Goal: Task Accomplishment & Management: Use online tool/utility

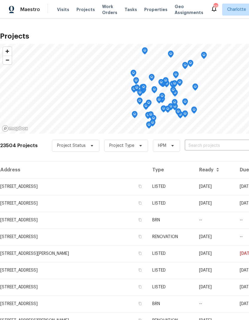
click at [214, 149] on input "text" at bounding box center [219, 145] width 68 height 9
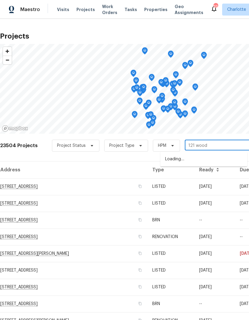
type input "121 woodb"
click at [227, 154] on li "[STREET_ADDRESS][PERSON_NAME]" at bounding box center [203, 159] width 87 height 10
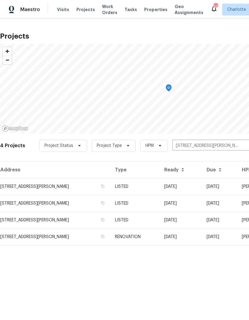
click at [202, 188] on td "[DATE]" at bounding box center [180, 186] width 42 height 17
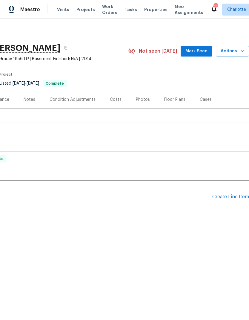
scroll to position [0, 88]
click at [225, 197] on div "Create Line Item" at bounding box center [230, 197] width 37 height 6
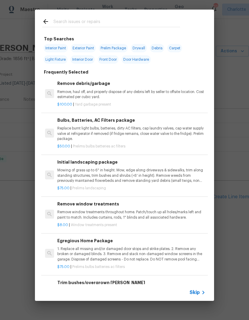
click at [113, 25] on input "text" at bounding box center [116, 22] width 127 height 9
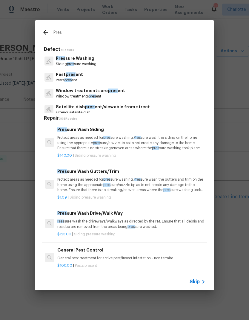
type input "Pres"
click at [162, 65] on div "Pres sure Washing Siding pres sure washing" at bounding box center [124, 61] width 165 height 16
click at [134, 225] on span "pres" at bounding box center [131, 227] width 7 height 4
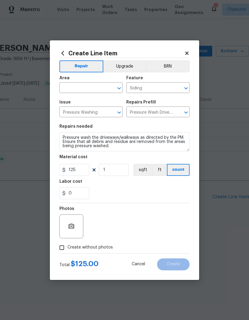
click at [108, 88] on icon "Clear" at bounding box center [111, 88] width 6 height 6
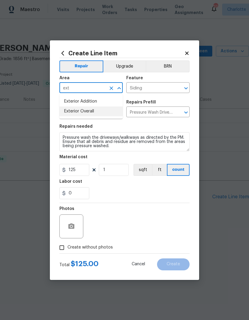
click at [93, 114] on li "Exterior Overall" at bounding box center [90, 111] width 63 height 10
type input "Exterior Overall"
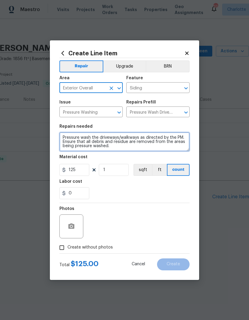
click at [127, 151] on textarea "Pressure wash the driveways/walkways as directed by the PM. Ensure that all deb…" at bounding box center [124, 141] width 130 height 19
click at [104, 136] on textarea "Pressure wash the driveways/walkways as directed by the PM. Ensure that all deb…" at bounding box center [124, 141] width 130 height 19
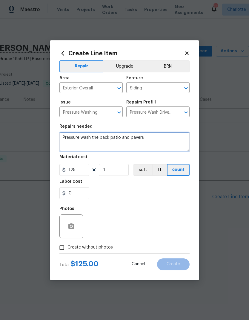
type textarea "Pressure wash the back patio and pavers"
click at [110, 190] on div "0" at bounding box center [124, 193] width 130 height 12
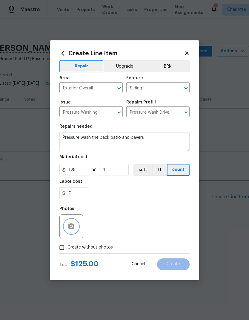
click at [68, 229] on icon "button" at bounding box center [71, 226] width 7 height 7
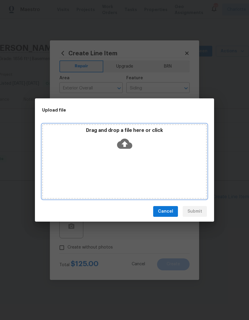
click at [127, 147] on icon at bounding box center [124, 144] width 15 height 10
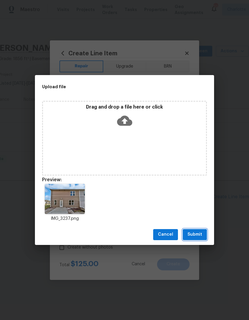
click at [195, 236] on span "Submit" at bounding box center [195, 234] width 15 height 7
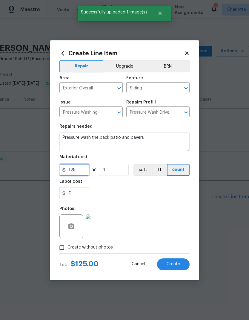
click at [86, 170] on input "125" at bounding box center [74, 170] width 30 height 12
type input "100"
click at [169, 187] on div "0" at bounding box center [124, 193] width 130 height 12
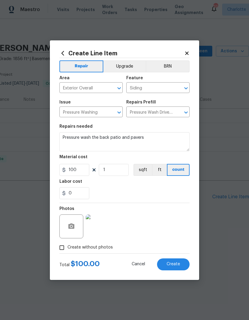
click at [173, 263] on span "Create" at bounding box center [173, 264] width 13 height 4
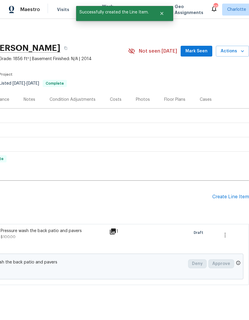
click at [224, 198] on div "Create Line Item" at bounding box center [230, 197] width 37 height 6
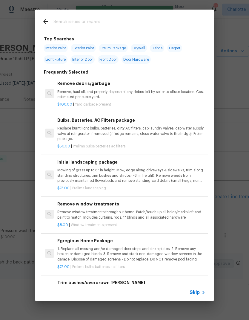
click at [115, 19] on input "text" at bounding box center [116, 22] width 127 height 9
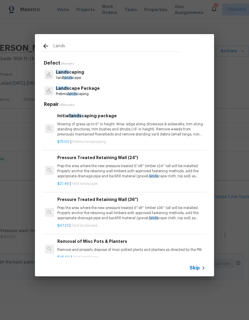
type input "Lands"
click at [149, 77] on div "Lands [GEOGRAPHIC_DATA] lands cape" at bounding box center [124, 75] width 165 height 16
click at [149, 72] on div "Lands [GEOGRAPHIC_DATA] lands cape" at bounding box center [124, 75] width 165 height 16
click at [81, 75] on p "Lands caping" at bounding box center [70, 72] width 28 height 6
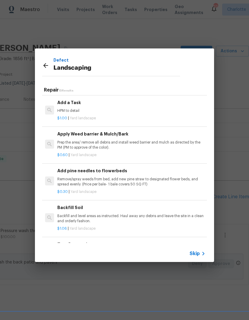
scroll to position [350, 0]
click at [73, 108] on p "HPM to detail" at bounding box center [131, 110] width 148 height 5
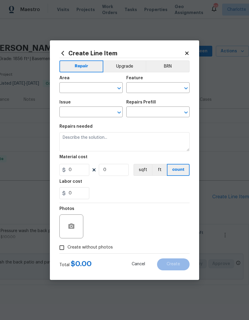
type input "Landscaping"
type input "Add a Task $1.00"
type textarea "HPM to detail"
type input "1"
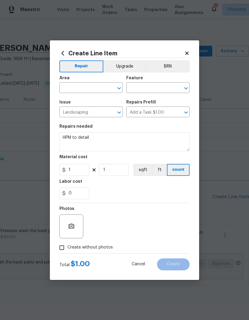
click at [112, 85] on icon "Clear" at bounding box center [111, 88] width 6 height 6
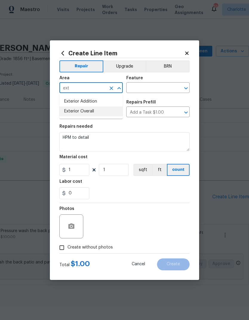
click at [91, 113] on li "Exterior Overall" at bounding box center [90, 111] width 63 height 10
type input "Exterior Overall"
click at [158, 86] on input "text" at bounding box center [149, 88] width 47 height 9
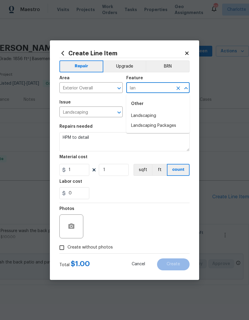
click at [152, 115] on li "Landscaping" at bounding box center [157, 116] width 63 height 10
type input "Landscaping"
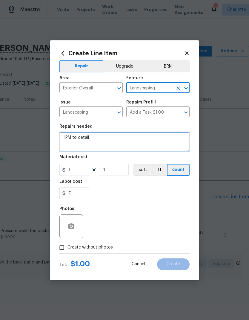
click at [156, 135] on textarea "HPM to detail" at bounding box center [124, 141] width 130 height 19
click at [172, 141] on textarea "HPM to detail" at bounding box center [124, 141] width 130 height 19
click at [171, 141] on textarea "HPM to detail" at bounding box center [124, 141] width 130 height 19
type textarea "H"
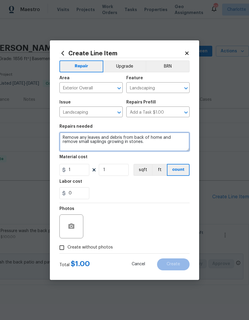
type textarea "Remove any leaves and debris from back of home and remove small saplings growin…"
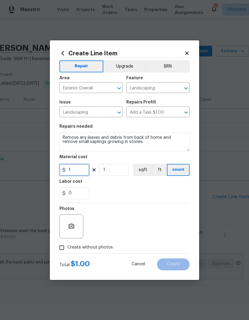
click at [85, 171] on input "1" at bounding box center [74, 170] width 30 height 12
click at [176, 188] on div "0" at bounding box center [124, 193] width 130 height 12
click at [79, 175] on input "75" at bounding box center [74, 170] width 30 height 12
type input "50"
click at [176, 187] on div "Labor cost" at bounding box center [124, 183] width 130 height 8
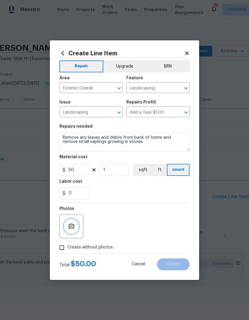
click at [69, 227] on icon "button" at bounding box center [71, 225] width 6 height 5
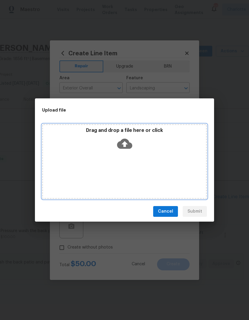
click at [126, 146] on icon at bounding box center [124, 144] width 15 height 10
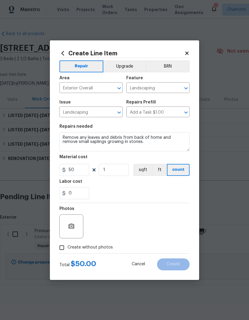
scroll to position [0, 88]
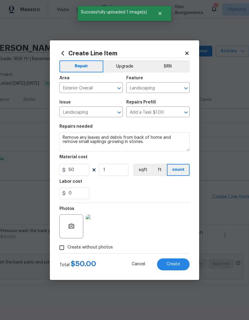
click at [186, 265] on button "Create" at bounding box center [173, 264] width 33 height 12
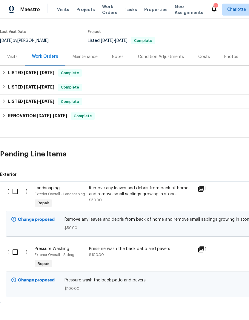
scroll to position [43, 0]
click at [14, 188] on input "checkbox" at bounding box center [17, 191] width 17 height 13
checkbox input "true"
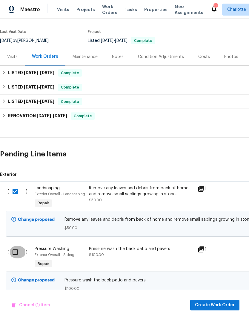
click at [13, 251] on input "checkbox" at bounding box center [17, 252] width 17 height 13
checkbox input "true"
click at [217, 306] on span "Create Work Order" at bounding box center [215, 304] width 40 height 7
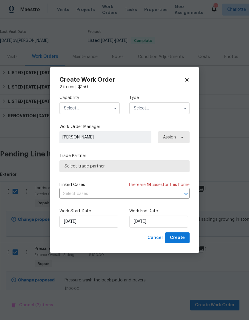
click at [110, 103] on input "text" at bounding box center [89, 108] width 60 height 12
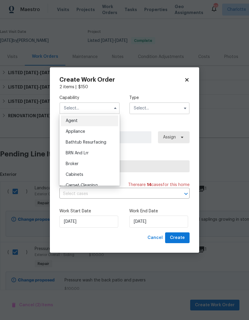
click at [107, 108] on input "text" at bounding box center [89, 108] width 60 height 12
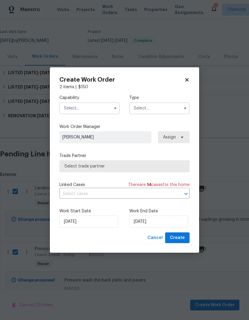
click at [104, 107] on input "text" at bounding box center [89, 108] width 60 height 12
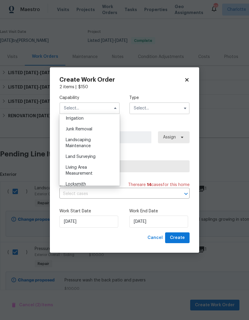
scroll to position [374, 0]
click at [86, 141] on span "Landscaping Maintenance" at bounding box center [78, 143] width 25 height 10
type input "Landscaping Maintenance"
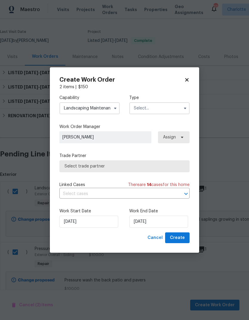
click at [169, 111] on input "text" at bounding box center [159, 108] width 60 height 12
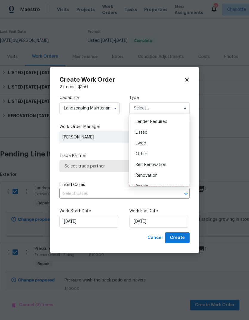
scroll to position [51, 0]
click at [152, 125] on div "Listed" at bounding box center [159, 123] width 57 height 11
type input "Listed"
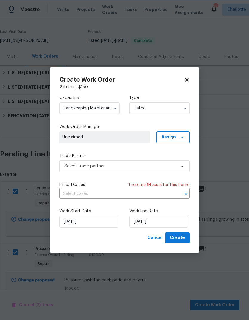
scroll to position [0, 0]
click at [184, 139] on icon at bounding box center [182, 137] width 5 height 5
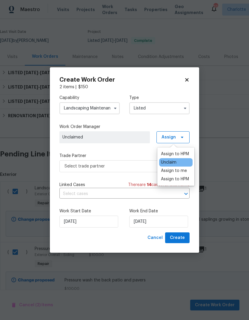
click at [177, 154] on div "Assign to HPM" at bounding box center [175, 154] width 28 height 6
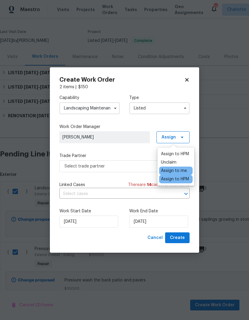
click at [175, 122] on div "Capability Landscaping Maintenance Type Listed Work Order Manager Ryan Carder A…" at bounding box center [124, 161] width 130 height 142
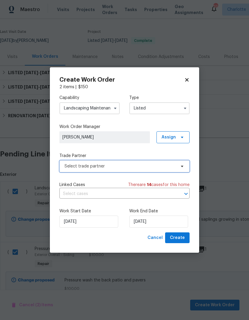
click at [178, 170] on span "Select trade partner" at bounding box center [124, 166] width 130 height 12
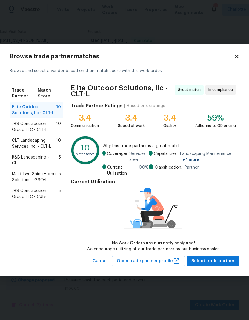
click at [17, 146] on span "CLT Landscaping Services Inc. - CLT-L" at bounding box center [34, 143] width 44 height 12
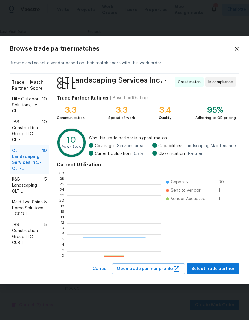
scroll to position [84, 94]
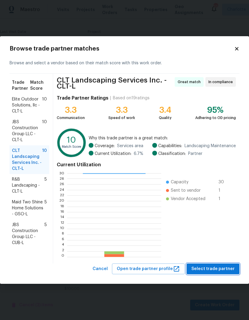
click at [223, 268] on span "Select trade partner" at bounding box center [212, 268] width 43 height 7
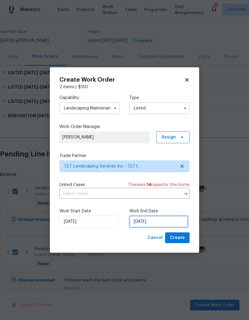
click at [162, 222] on input "9/30/2025" at bounding box center [158, 221] width 59 height 12
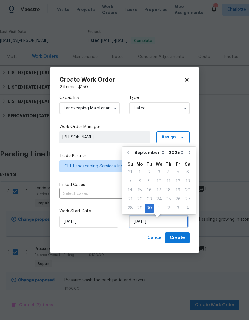
scroll to position [2, 0]
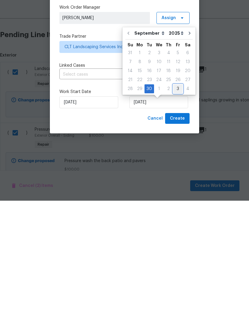
click at [178, 204] on div "3" at bounding box center [178, 208] width 10 height 8
type input "10/3/2025"
select select "9"
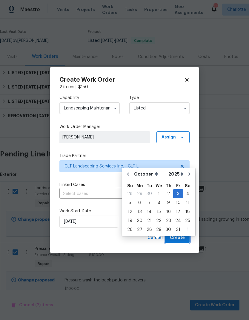
click at [180, 240] on span "Create" at bounding box center [177, 237] width 15 height 7
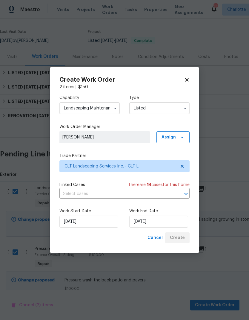
checkbox input "false"
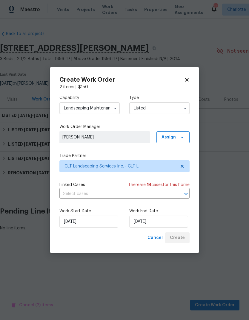
scroll to position [0, 0]
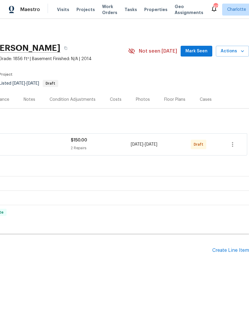
scroll to position [0, 88]
click at [234, 145] on icon "button" at bounding box center [232, 144] width 7 height 7
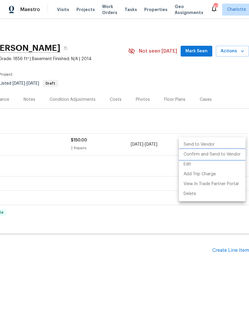
click at [224, 154] on li "Confirm and Send to Vendor" at bounding box center [212, 154] width 67 height 10
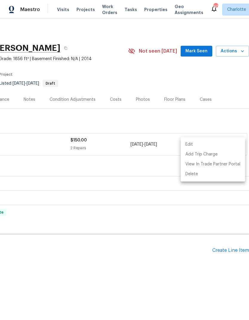
click at [178, 262] on div at bounding box center [124, 160] width 249 height 320
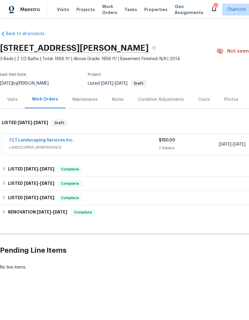
scroll to position [0, 0]
click at [25, 142] on link "CLT Landscaping Services Inc." at bounding box center [41, 140] width 65 height 4
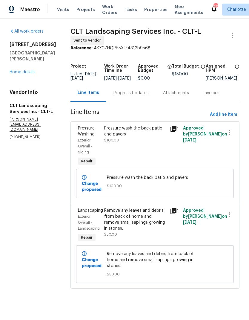
click at [122, 95] on div "Progress Updates" at bounding box center [131, 93] width 35 height 6
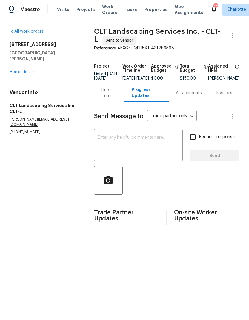
click at [175, 145] on textarea at bounding box center [139, 145] width 82 height 21
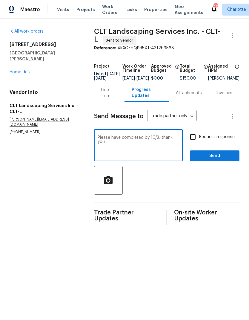
type textarea "Please have completed by 10/3, thank you"
click at [194, 138] on input "Request response" at bounding box center [193, 137] width 13 height 13
checkbox input "true"
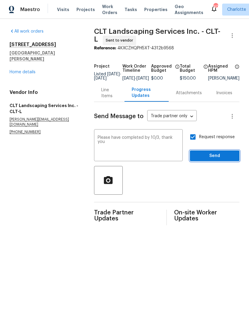
click at [216, 159] on span "Send" at bounding box center [215, 155] width 40 height 7
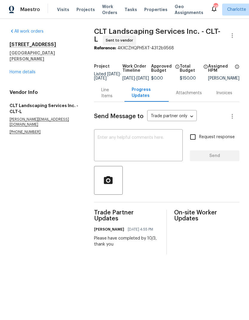
click at [31, 70] on link "Home details" at bounding box center [23, 72] width 26 height 4
